Goal: Communication & Community: Answer question/provide support

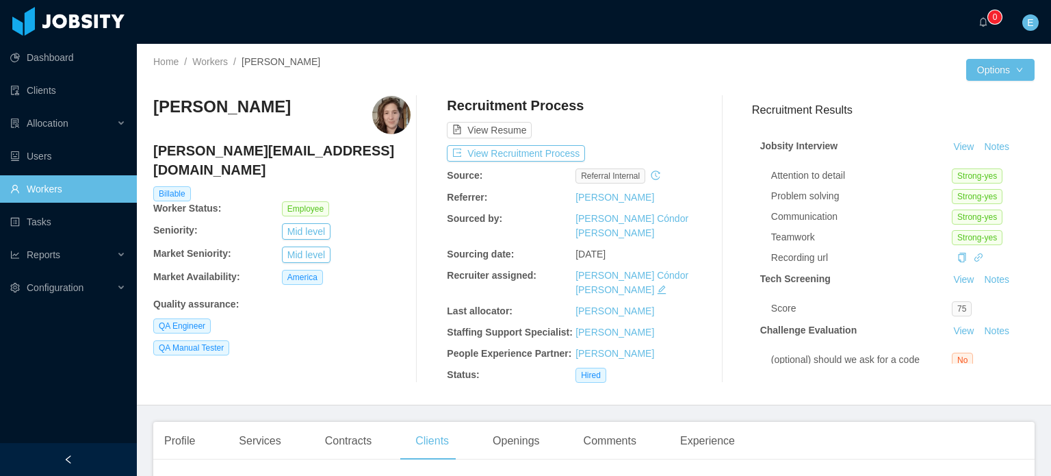
click at [45, 187] on link "Workers" at bounding box center [68, 188] width 116 height 27
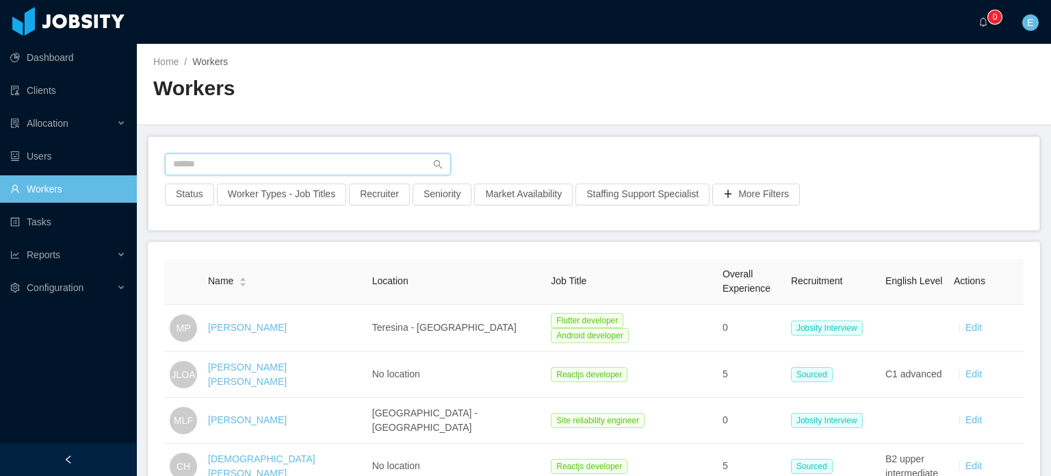
click at [239, 159] on input "text" at bounding box center [308, 164] width 286 height 22
paste input "*********"
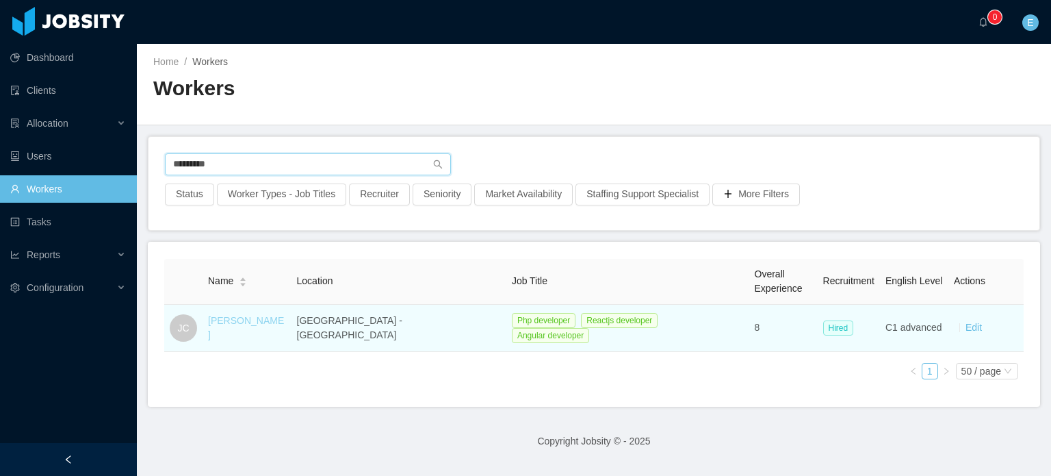
type input "*********"
click at [257, 330] on link "[PERSON_NAME]" at bounding box center [246, 327] width 76 height 25
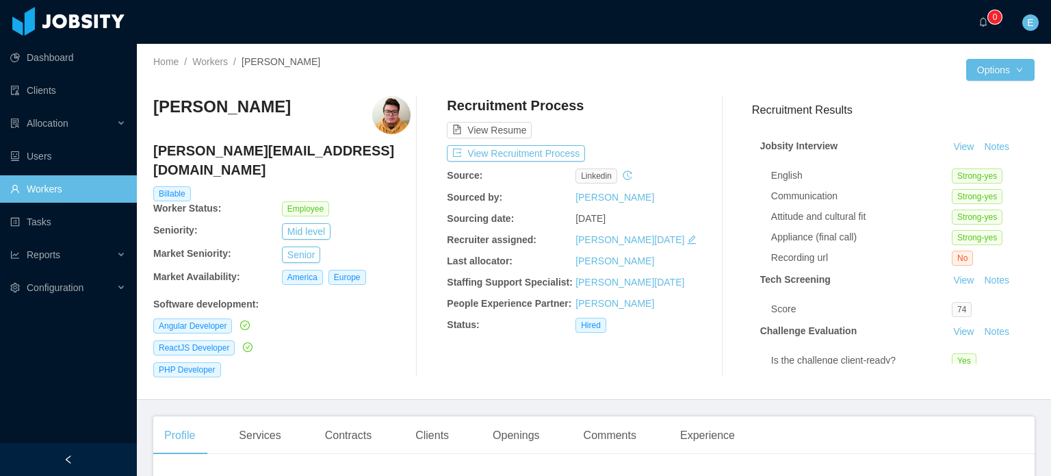
click at [59, 195] on link "Workers" at bounding box center [68, 188] width 116 height 27
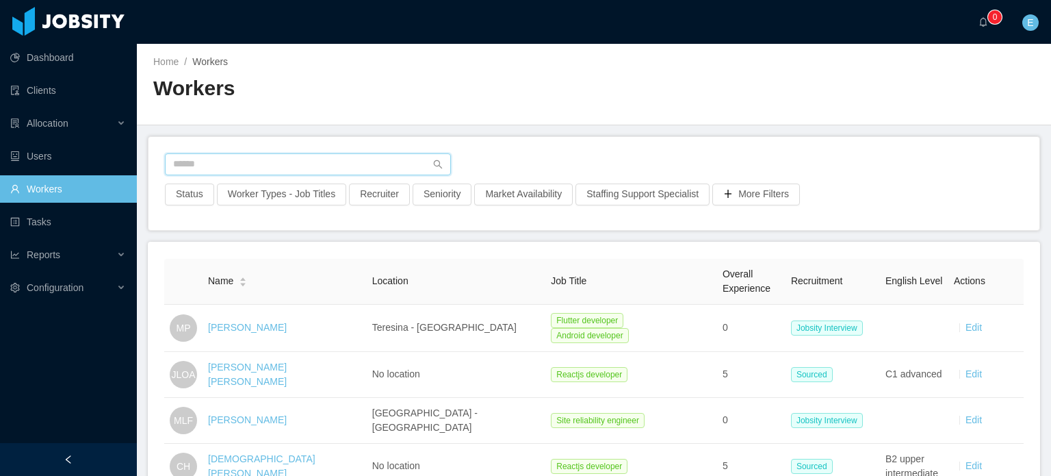
click at [208, 169] on input "text" at bounding box center [308, 164] width 286 height 22
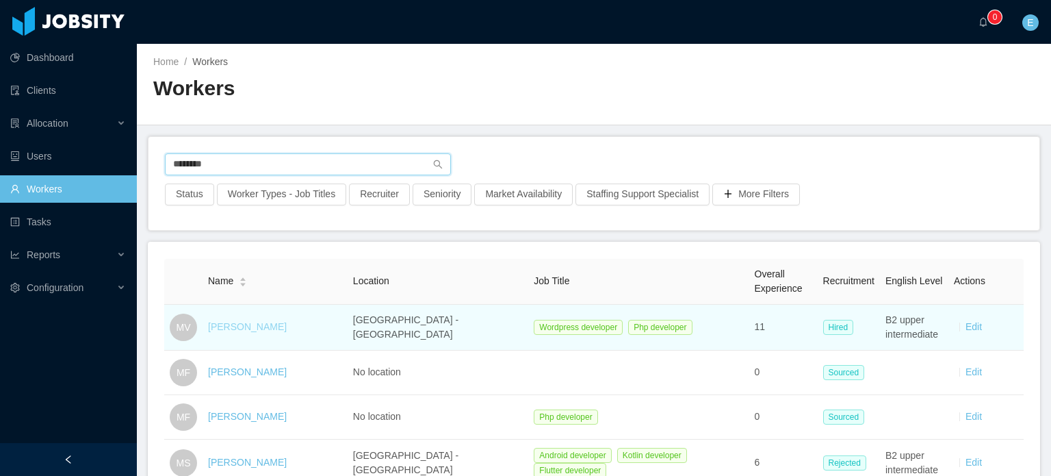
type input "********"
click at [265, 331] on link "[PERSON_NAME]" at bounding box center [247, 326] width 79 height 11
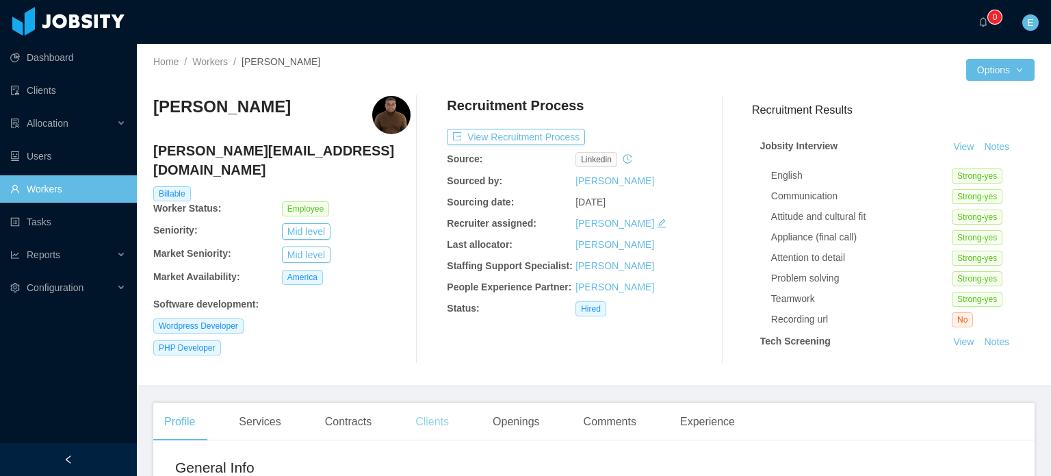
click at [441, 426] on div "Clients" at bounding box center [431, 421] width 55 height 38
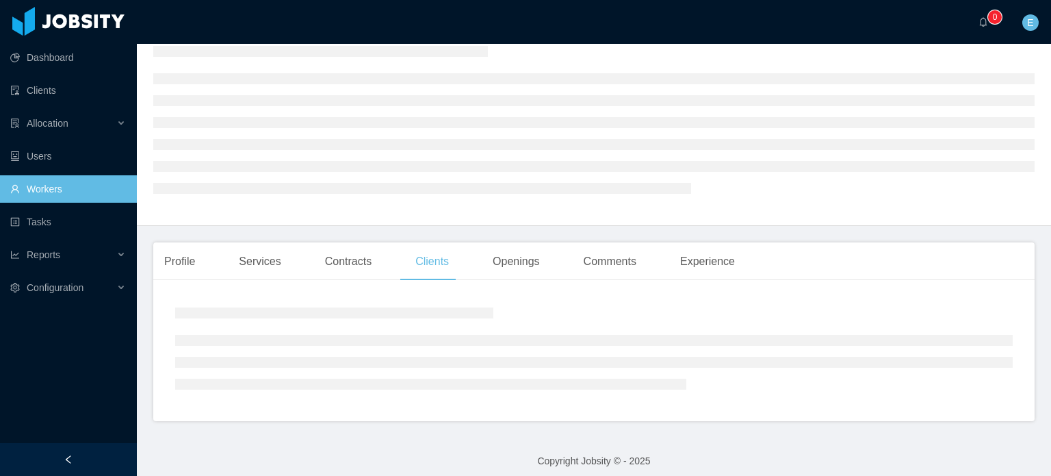
scroll to position [68, 0]
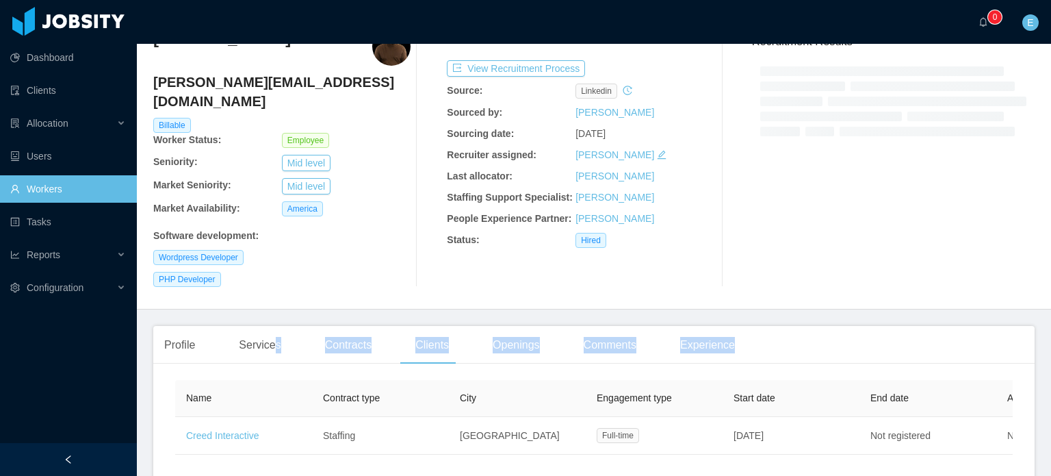
drag, startPoint x: 270, startPoint y: 344, endPoint x: 283, endPoint y: 347, distance: 12.6
click at [283, 347] on div "Profile Services Contracts Clients Openings Comments Experience General Info Ci…" at bounding box center [593, 416] width 881 height 181
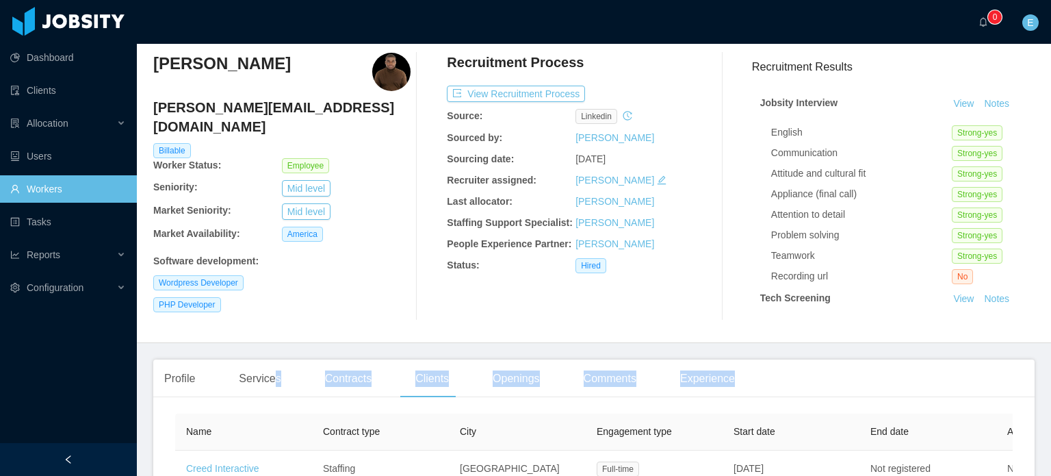
scroll to position [0, 0]
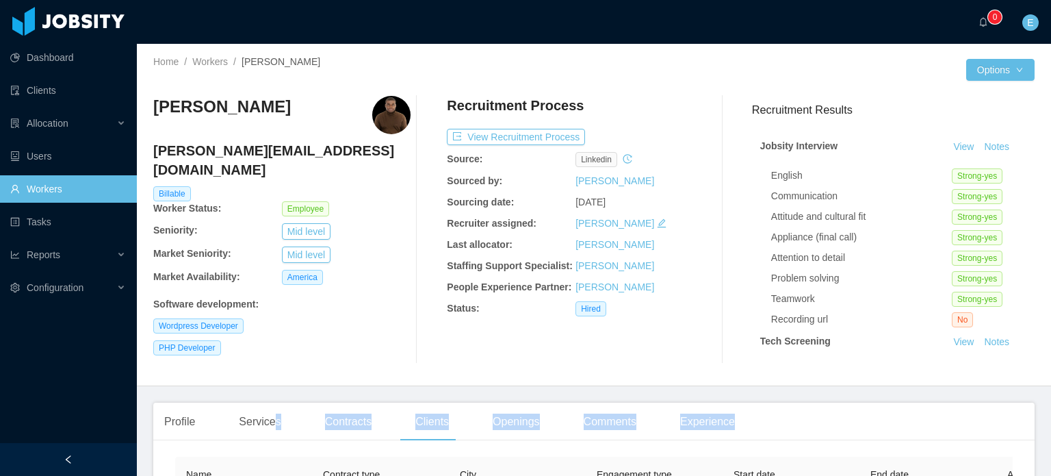
click at [36, 188] on link "Workers" at bounding box center [68, 188] width 116 height 27
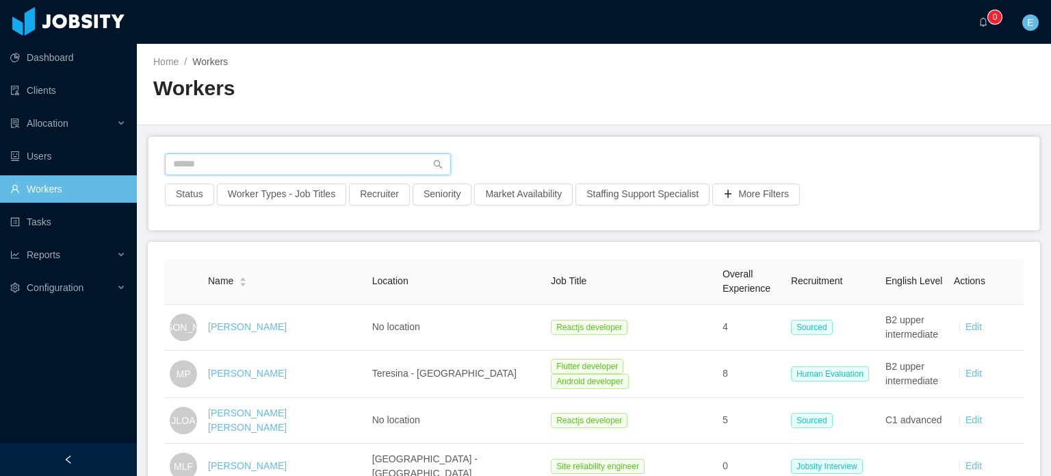
click at [275, 164] on input "text" at bounding box center [308, 164] width 286 height 22
click at [292, 167] on input "text" at bounding box center [308, 164] width 286 height 22
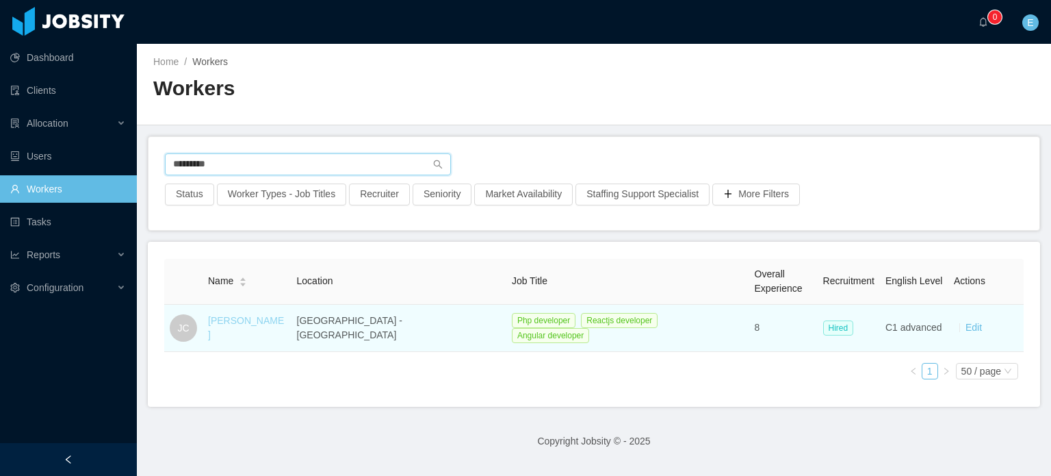
type input "*********"
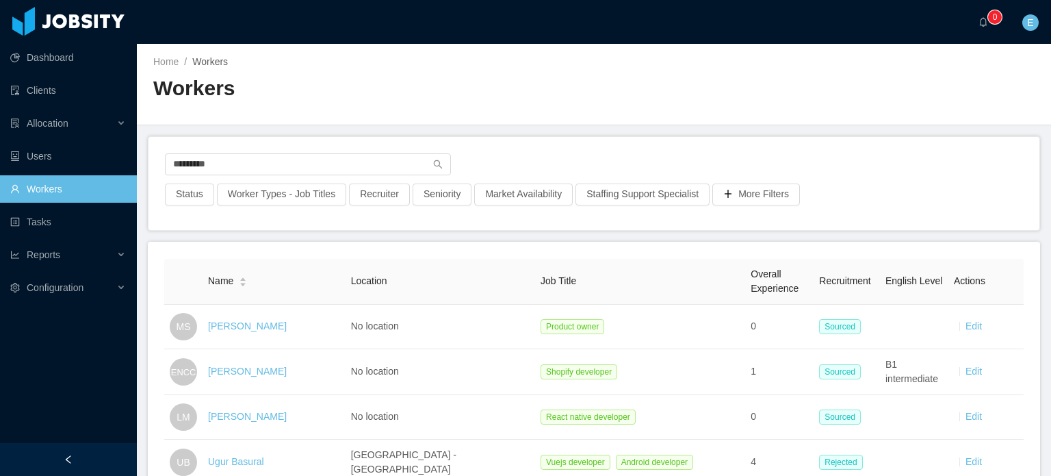
click at [266, 322] on link "[PERSON_NAME]" at bounding box center [247, 325] width 79 height 11
click at [231, 166] on input "*********" at bounding box center [308, 164] width 286 height 22
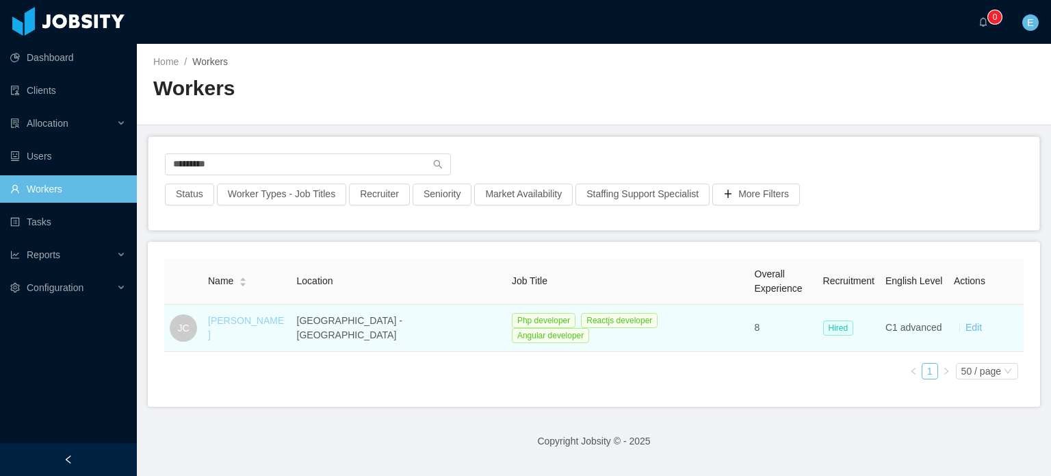
click at [261, 322] on link "[PERSON_NAME]" at bounding box center [246, 327] width 76 height 25
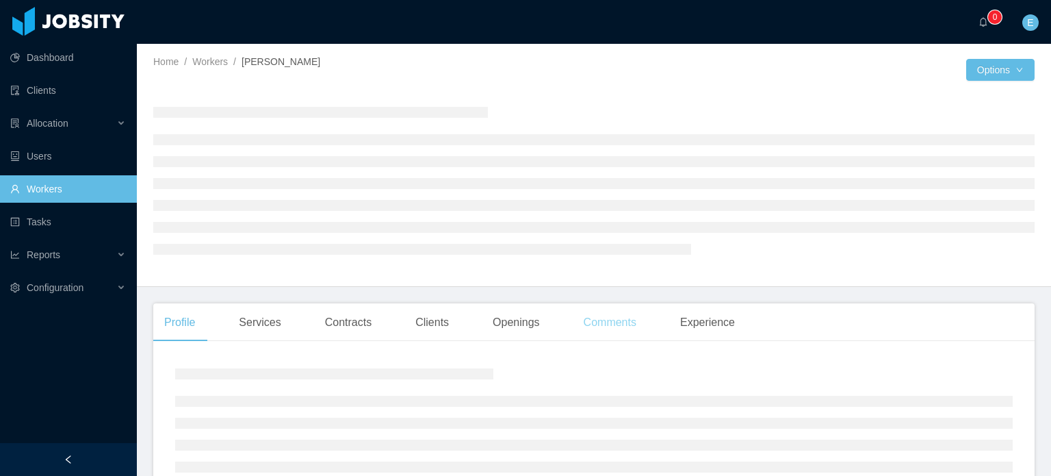
click at [573, 317] on div "Comments" at bounding box center [610, 322] width 75 height 38
click at [599, 324] on div "Comments" at bounding box center [610, 322] width 75 height 38
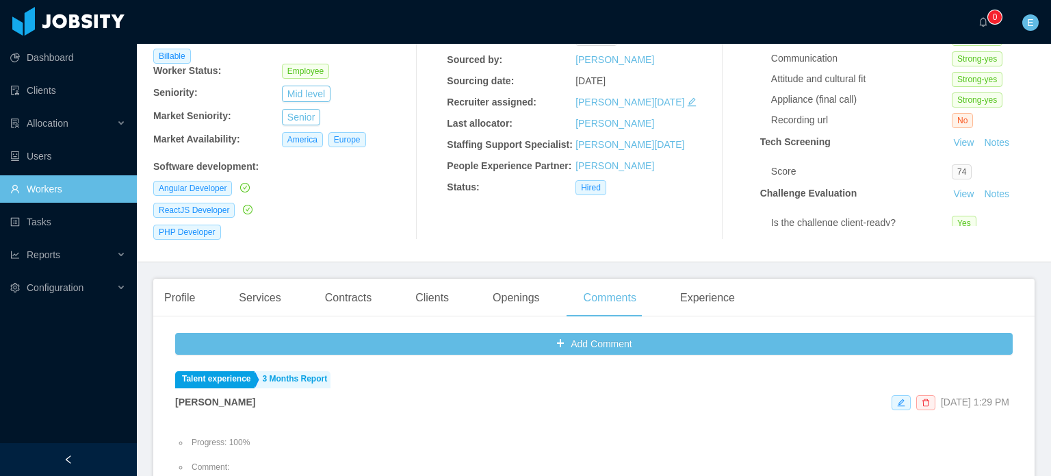
scroll to position [205, 0]
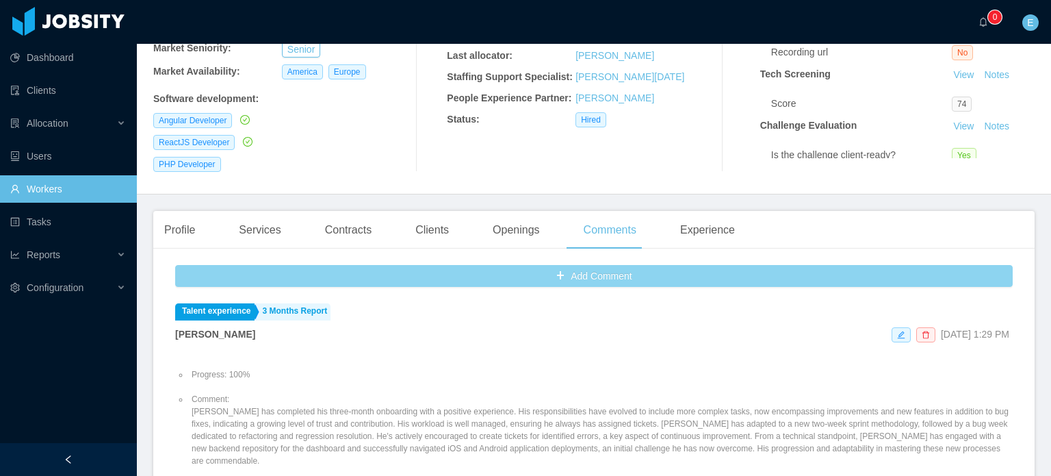
click at [575, 265] on button "Add Comment" at bounding box center [594, 276] width 838 height 22
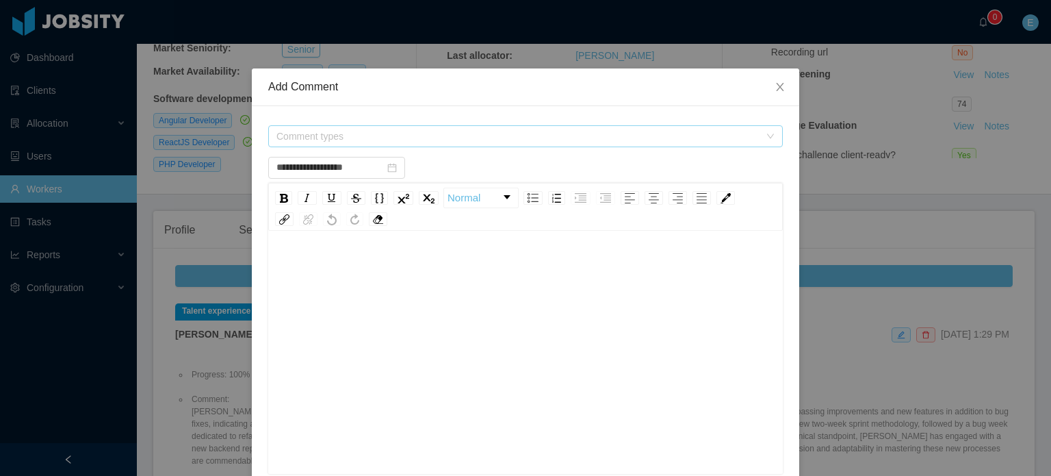
drag, startPoint x: 457, startPoint y: 129, endPoint x: 452, endPoint y: 135, distance: 8.8
click at [457, 129] on span "Comment types" at bounding box center [517, 136] width 483 height 14
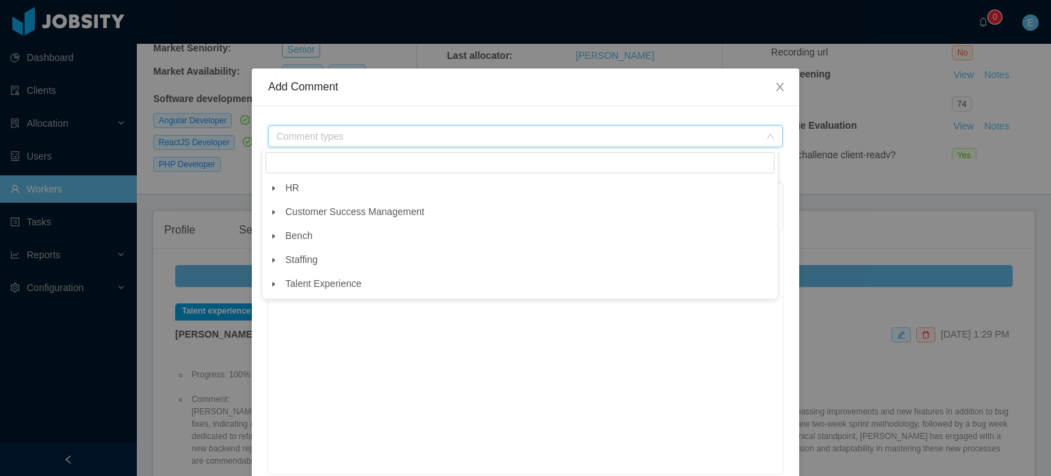
click at [276, 285] on icon "icon: caret-down" at bounding box center [273, 284] width 7 height 7
click at [284, 331] on icon "icon: caret-down" at bounding box center [286, 331] width 7 height 7
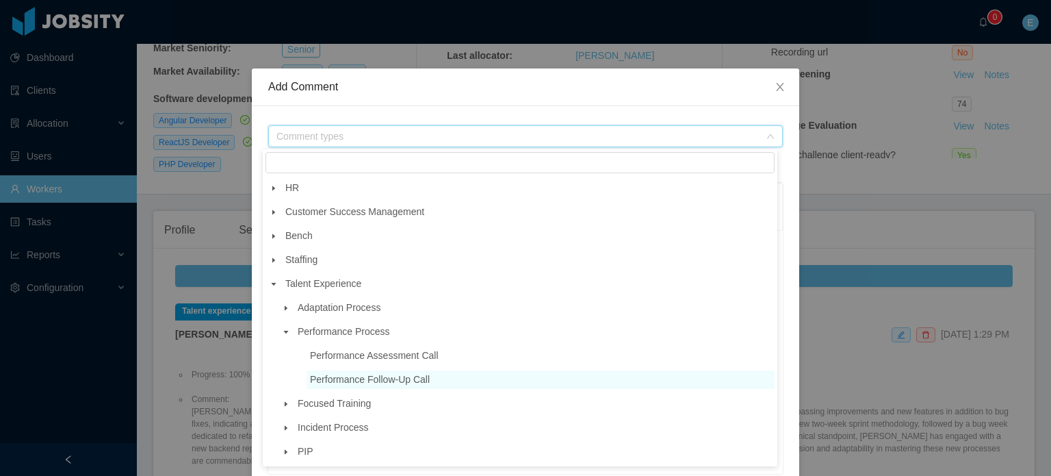
click at [359, 385] on span "Performance Follow-Up Call" at bounding box center [370, 379] width 120 height 11
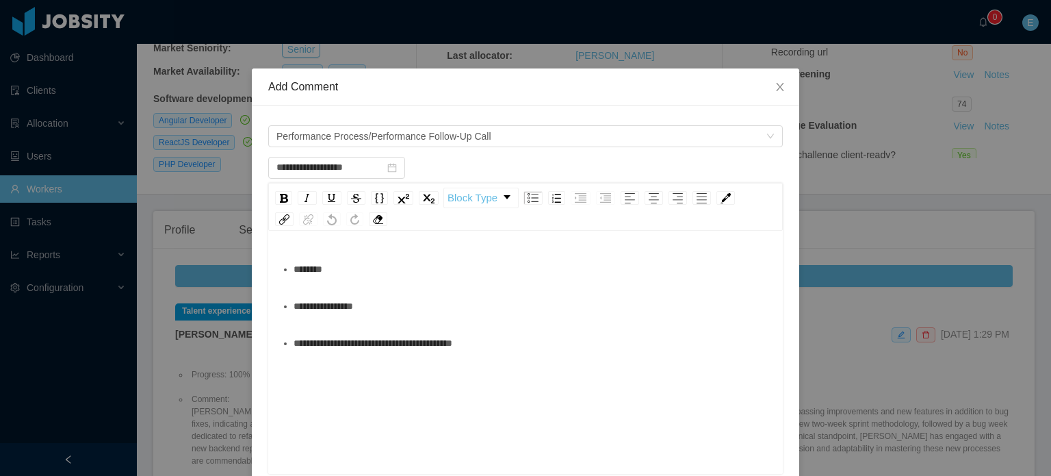
click at [395, 271] on div "********" at bounding box center [533, 268] width 479 height 27
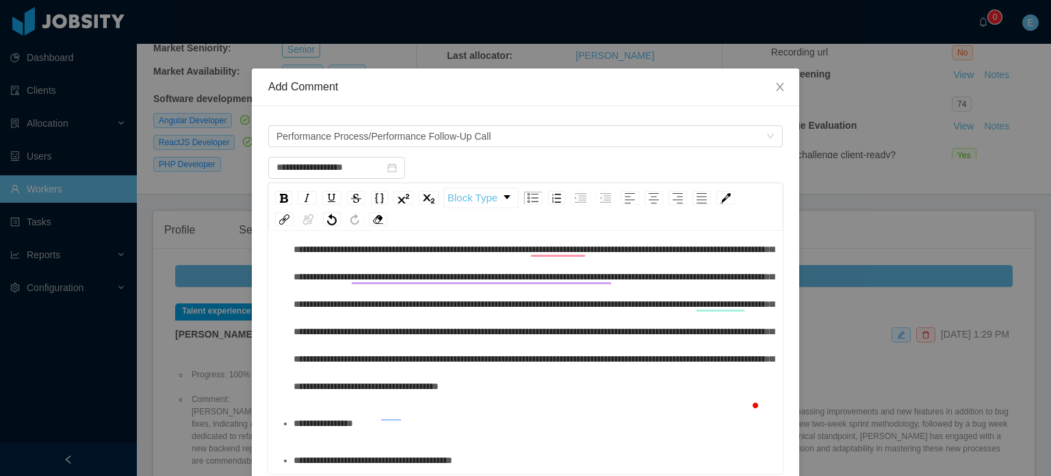
scroll to position [129, 0]
click at [506, 459] on div "**********" at bounding box center [533, 459] width 479 height 27
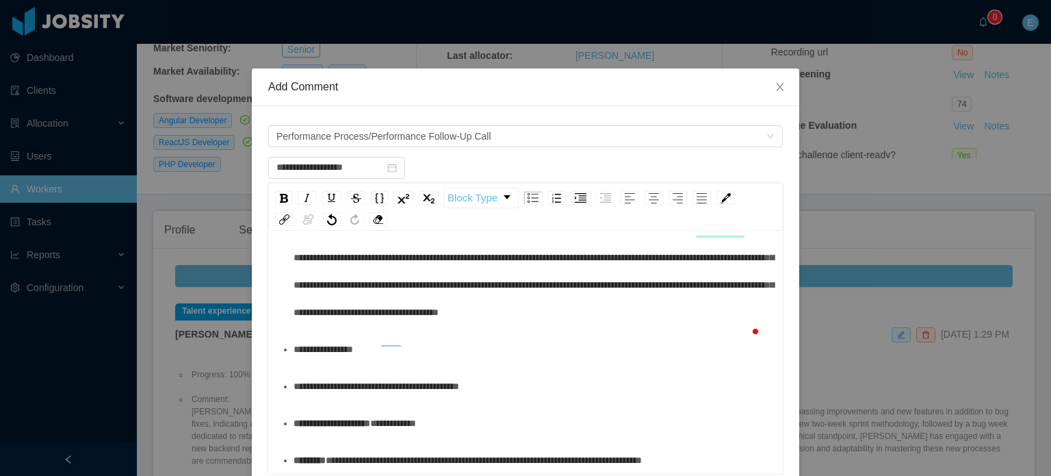
scroll to position [230, 0]
click at [294, 424] on span "**********" at bounding box center [332, 423] width 77 height 10
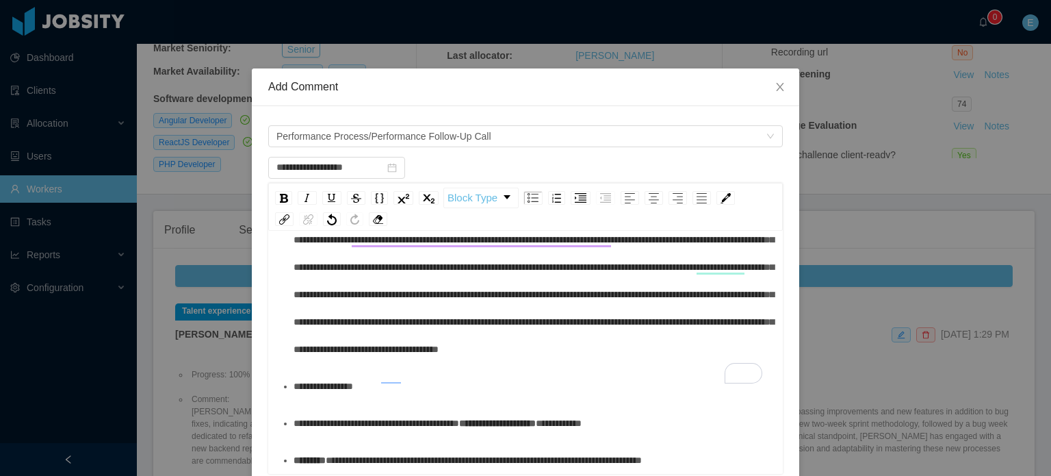
scroll to position [193, 0]
click at [294, 461] on span "*********" at bounding box center [310, 460] width 32 height 10
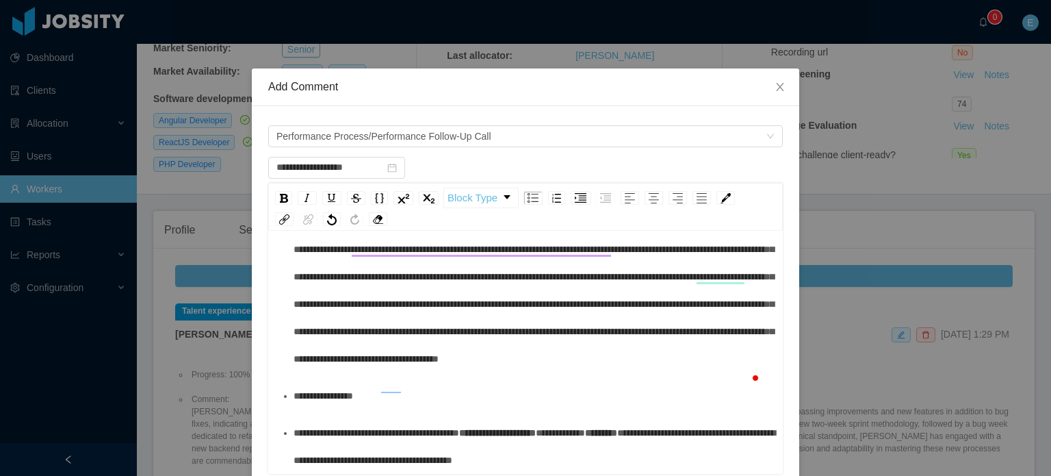
click at [494, 434] on div "**********" at bounding box center [533, 446] width 479 height 55
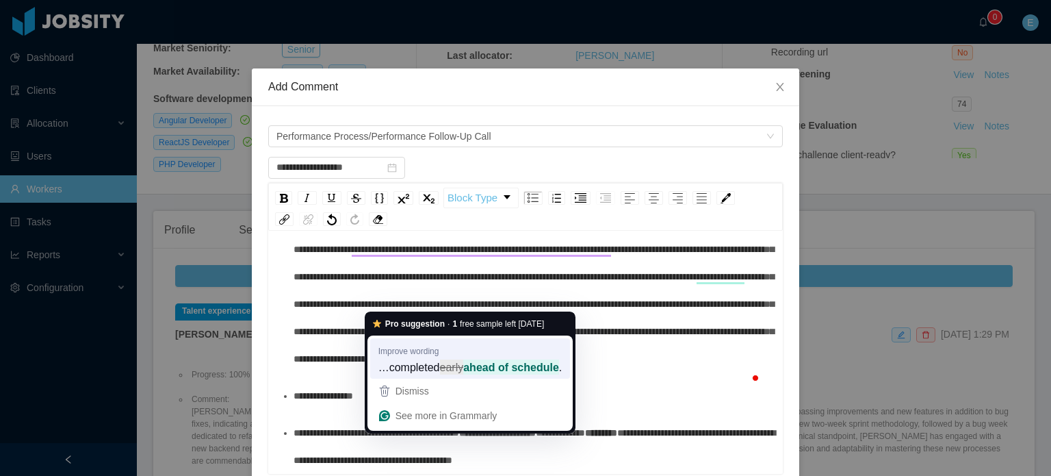
scroll to position [0, 0]
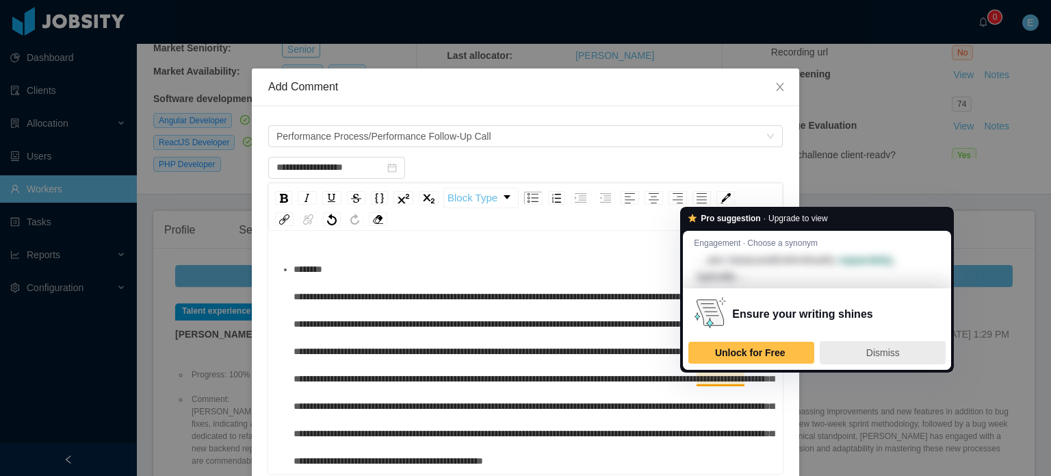
click at [864, 351] on div "Dismiss" at bounding box center [883, 352] width 114 height 22
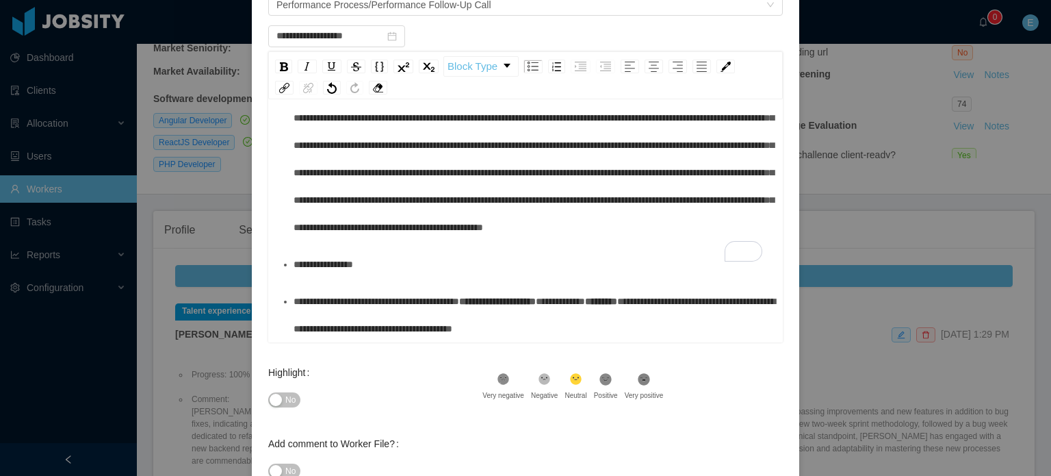
scroll to position [137, 0]
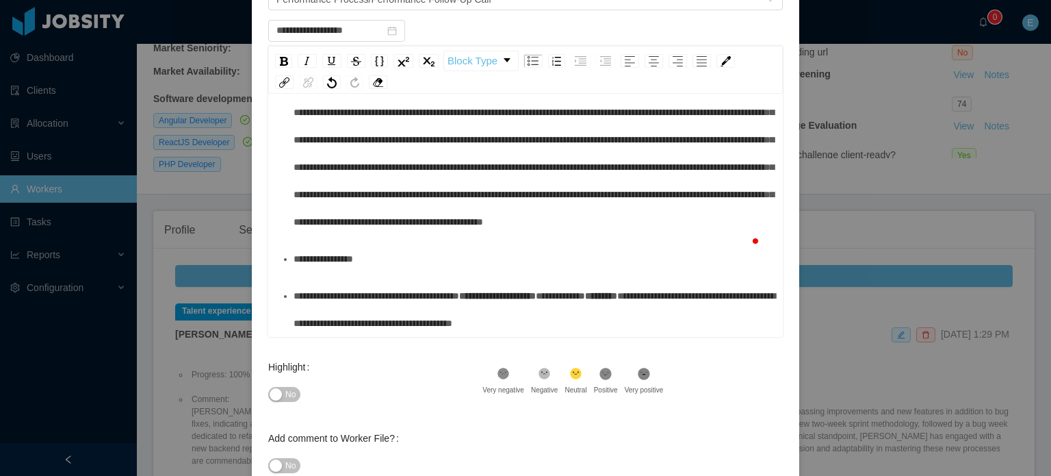
click at [400, 245] on div "**********" at bounding box center [533, 258] width 479 height 27
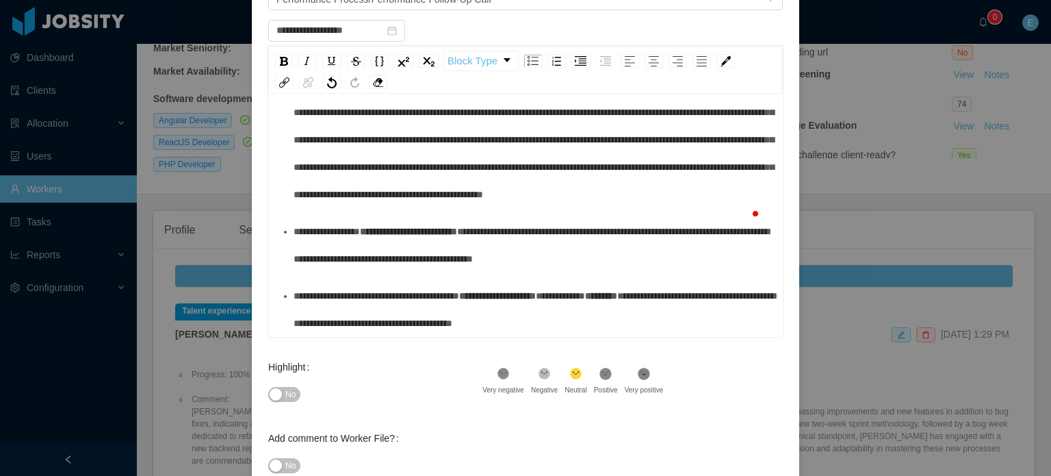
scroll to position [238, 0]
click at [638, 376] on icon at bounding box center [644, 373] width 12 height 12
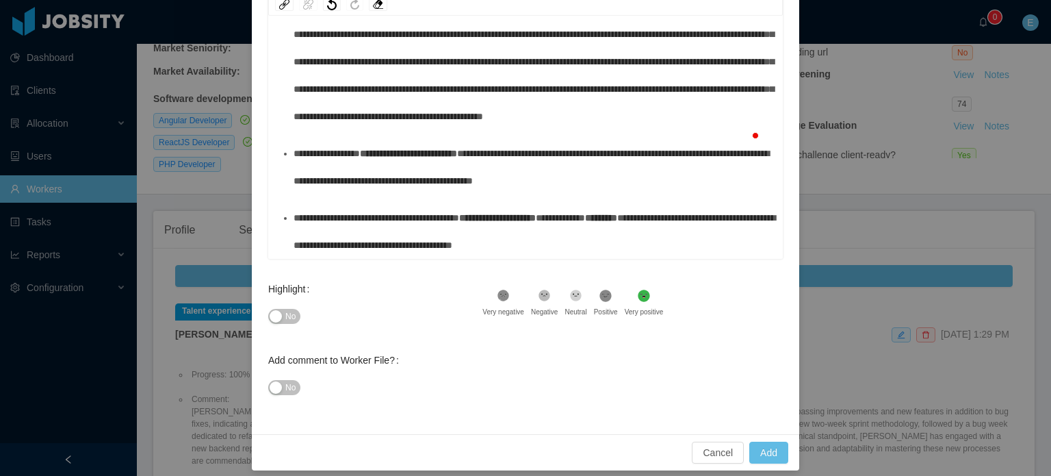
scroll to position [224, 0]
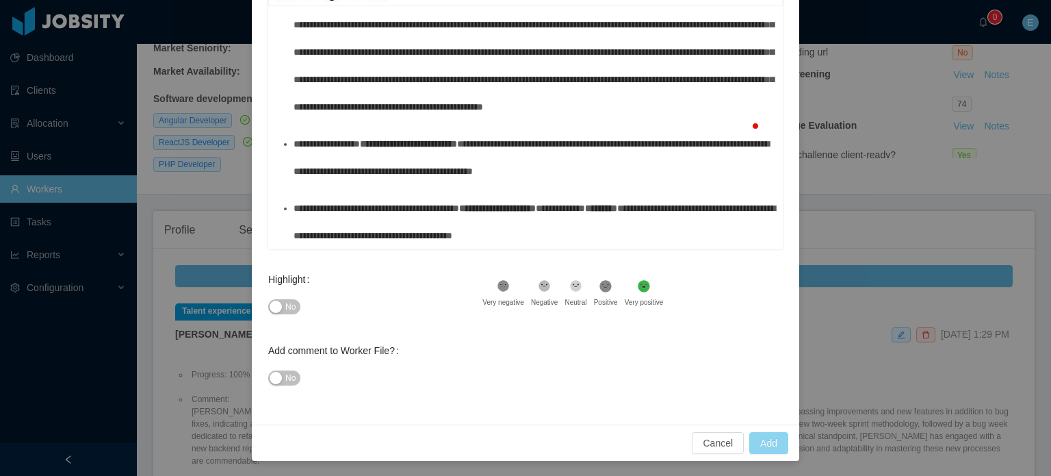
click at [761, 440] on button "Add" at bounding box center [768, 443] width 39 height 22
type input "**********"
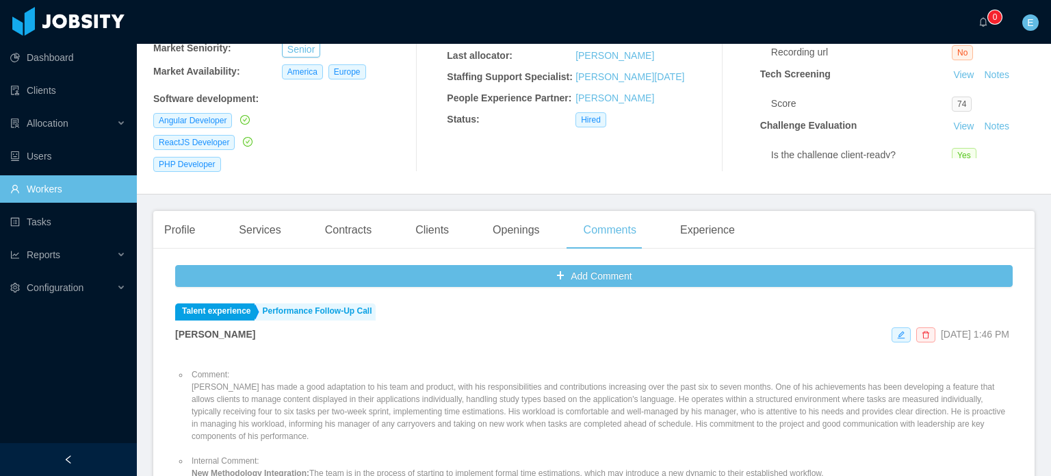
click at [350, 368] on li "Comment: [PERSON_NAME] has made a good adaptation to his team and product, with…" at bounding box center [601, 405] width 824 height 74
copy li "Comment:"
drag, startPoint x: 435, startPoint y: 218, endPoint x: 434, endPoint y: 230, distance: 11.7
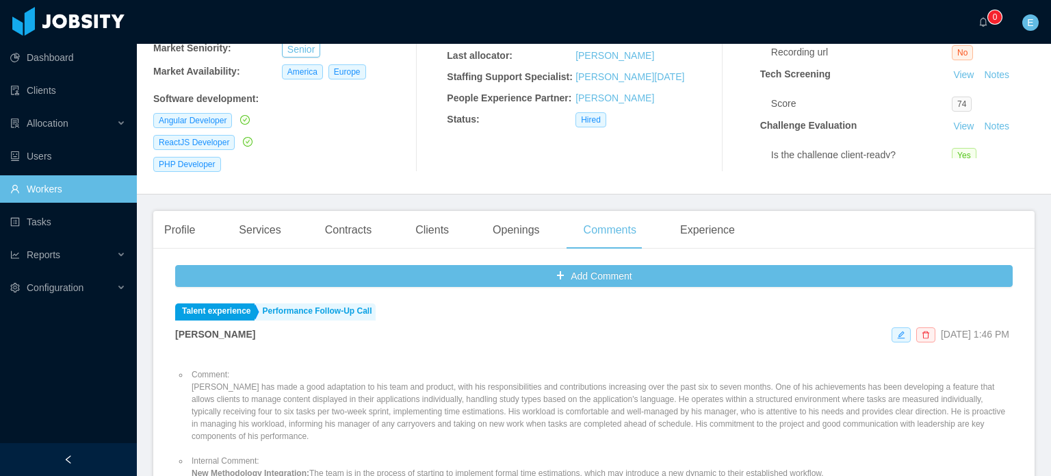
click at [435, 218] on div "Clients" at bounding box center [431, 230] width 55 height 38
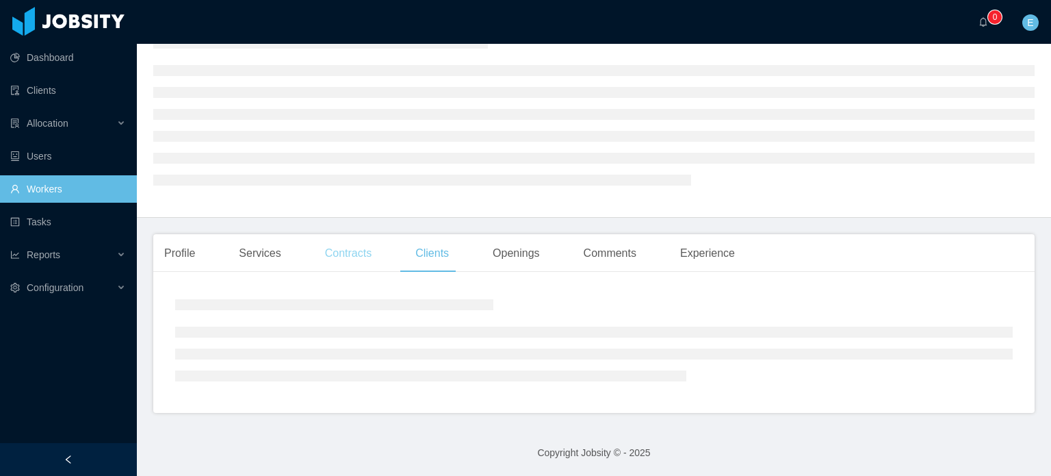
scroll to position [120, 0]
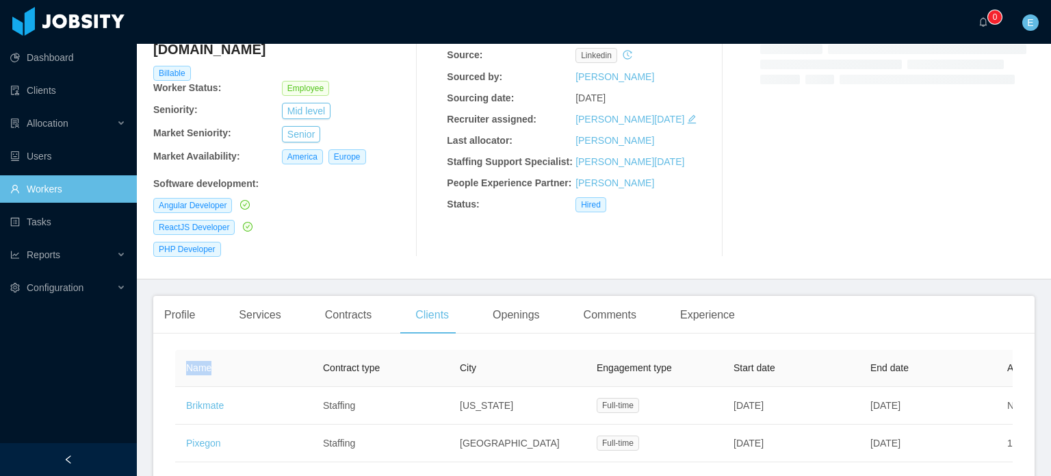
drag, startPoint x: 232, startPoint y: 332, endPoint x: 190, endPoint y: 333, distance: 42.4
click at [190, 350] on table "Name Contract type City Engagement type Start date End date Auto Renewal Status…" at bounding box center [859, 406] width 1369 height 112
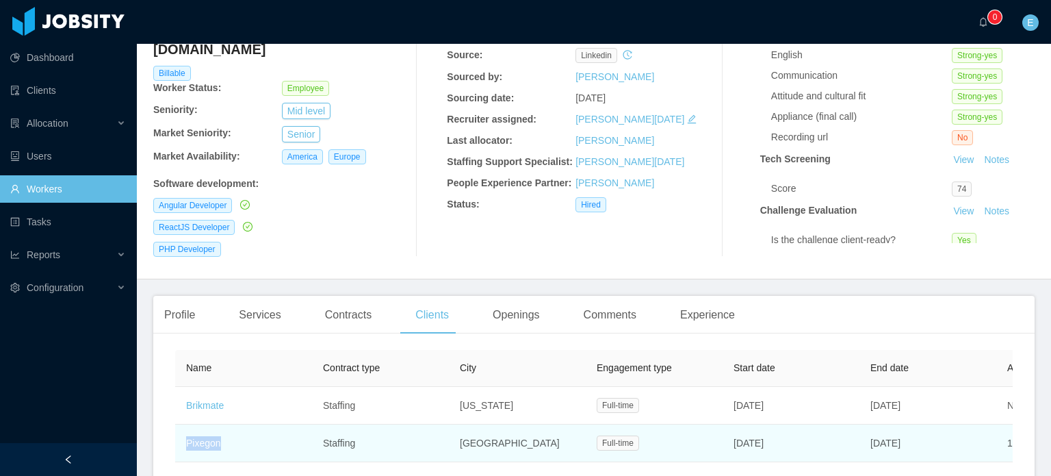
drag, startPoint x: 235, startPoint y: 421, endPoint x: 183, endPoint y: 430, distance: 52.8
click at [183, 430] on td "Pixegon" at bounding box center [243, 443] width 137 height 38
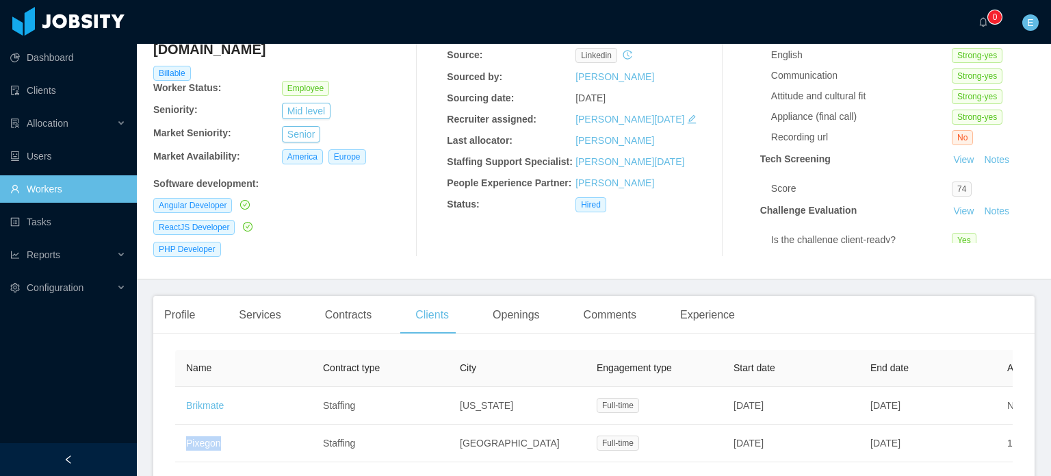
copy link "Pixegon"
click at [627, 306] on div "Comments" at bounding box center [610, 315] width 75 height 38
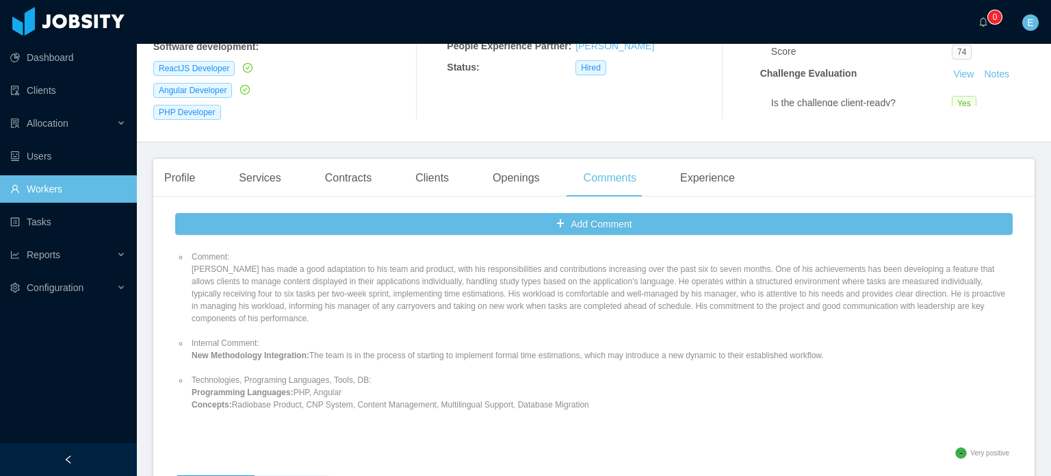
scroll to position [68, 0]
drag, startPoint x: 593, startPoint y: 388, endPoint x: 187, endPoint y: 324, distance: 410.8
click at [188, 325] on ul "Comment: [PERSON_NAME] has made a good adaptation to his team and product, with…" at bounding box center [594, 327] width 838 height 185
copy ul "Internal Comment: New Methodology Integration: The team is in the process of st…"
